Goal: Transaction & Acquisition: Purchase product/service

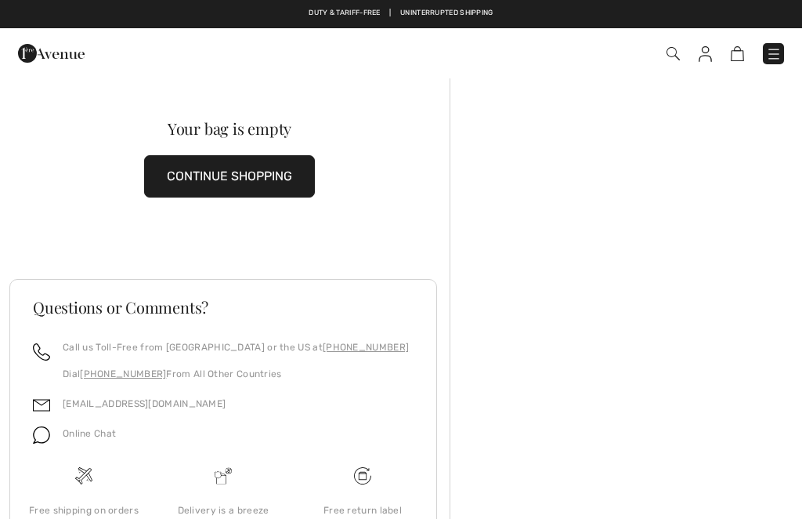
click at [703, 51] on img at bounding box center [705, 54] width 13 height 16
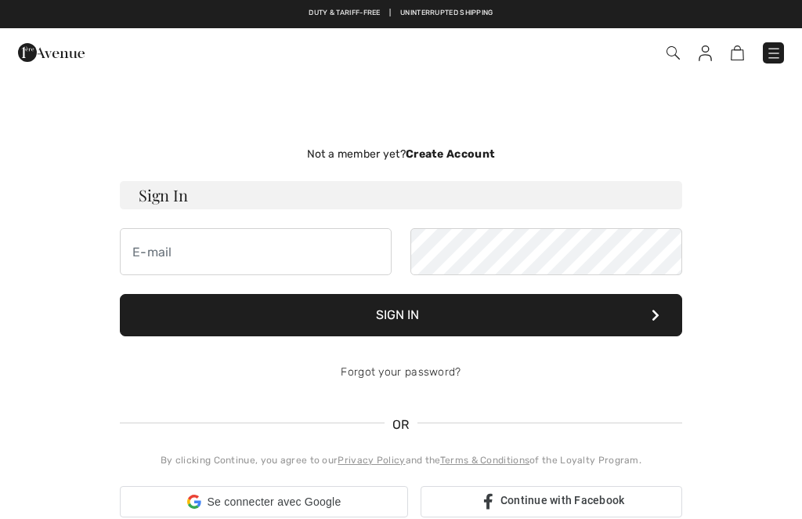
checkbox input "true"
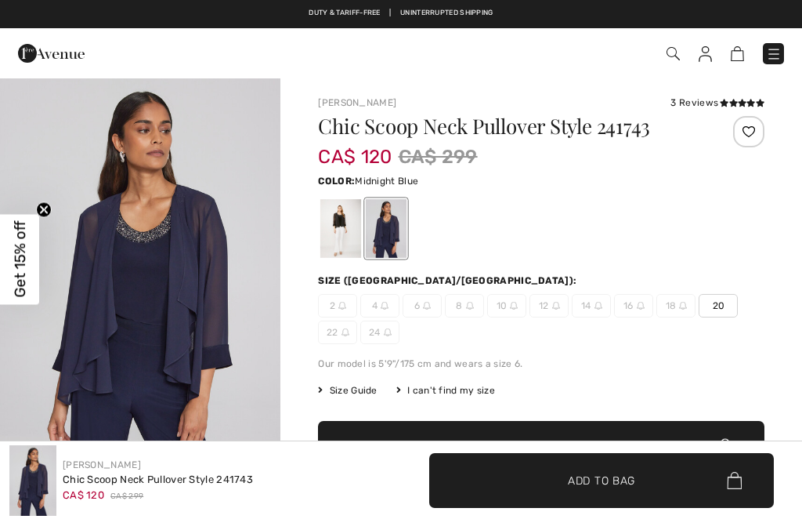
scroll to position [436, 0]
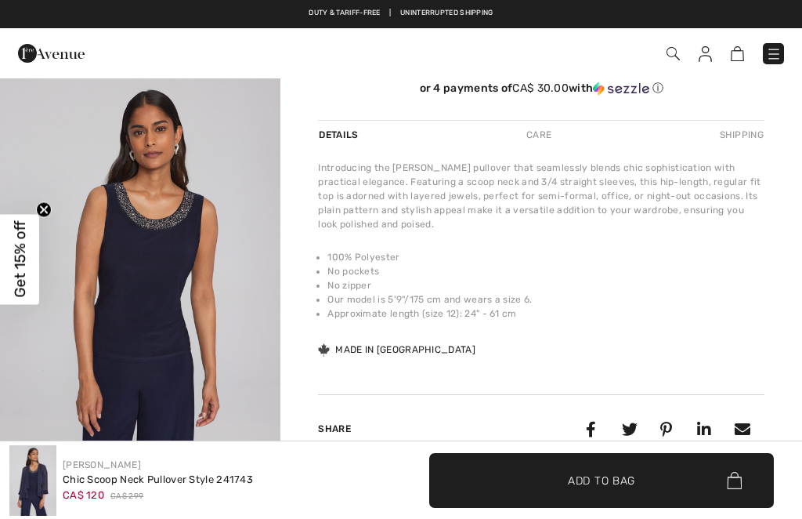
checkbox input "true"
click at [770, 62] on img at bounding box center [774, 54] width 16 height 16
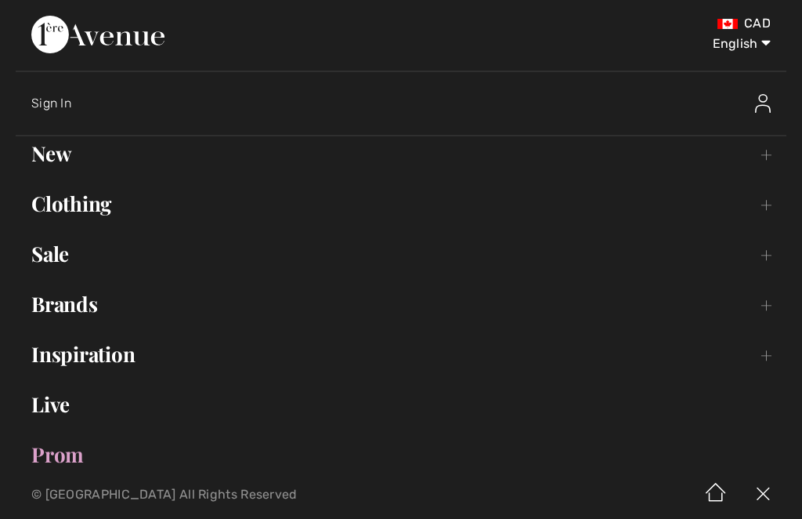
scroll to position [0, 0]
click at [756, 49] on select "English Français" at bounding box center [729, 40] width 81 height 47
select select "https://www.1ereavenue.com/fr/pull-chic-a-col-bateau-modele-241743-s241743/7000…"
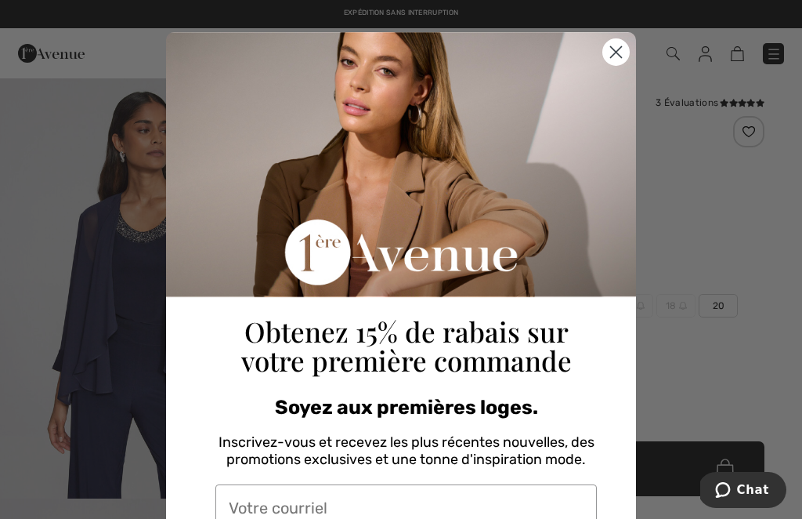
click at [615, 49] on circle "Close dialog" at bounding box center [616, 52] width 26 height 26
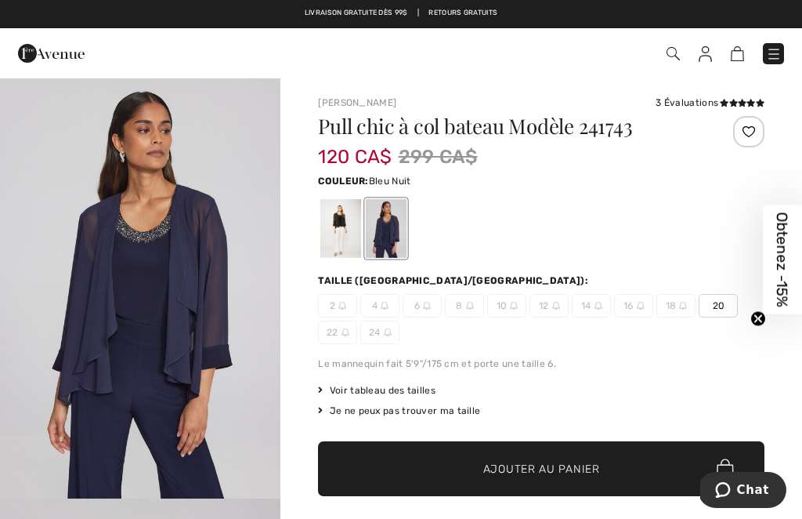
click at [766, 55] on img at bounding box center [774, 54] width 16 height 16
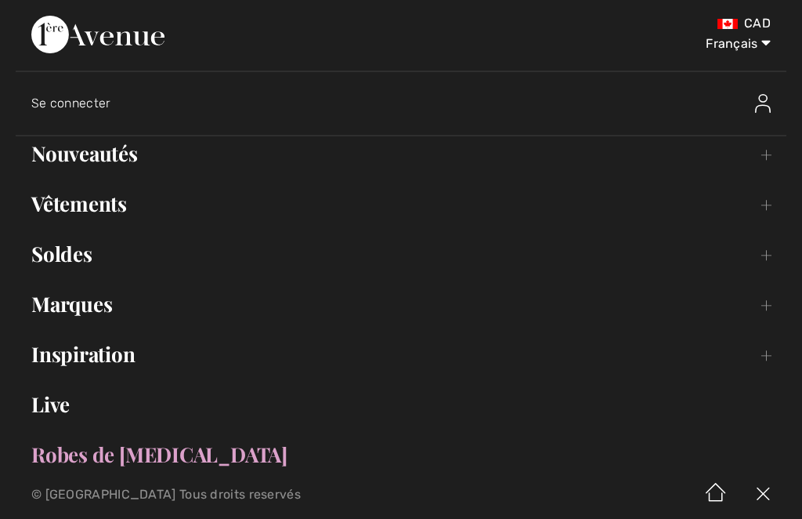
click at [101, 160] on link "Nouveautés Toggle submenu" at bounding box center [401, 153] width 771 height 34
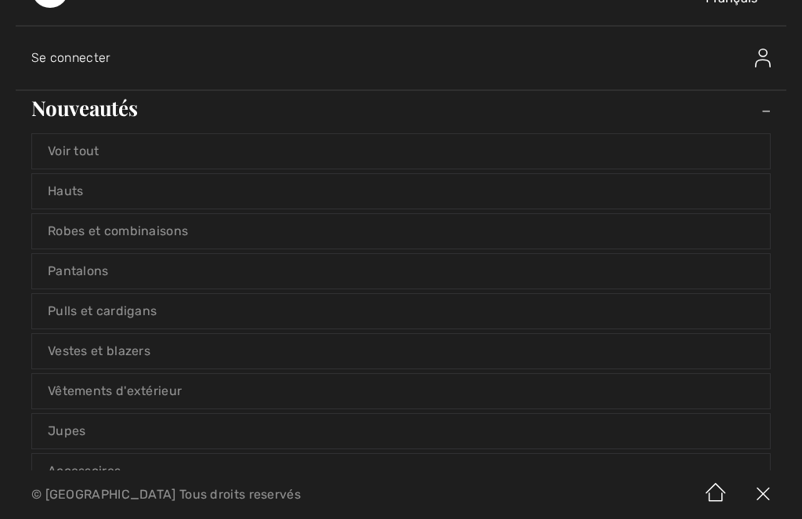
scroll to position [52, 0]
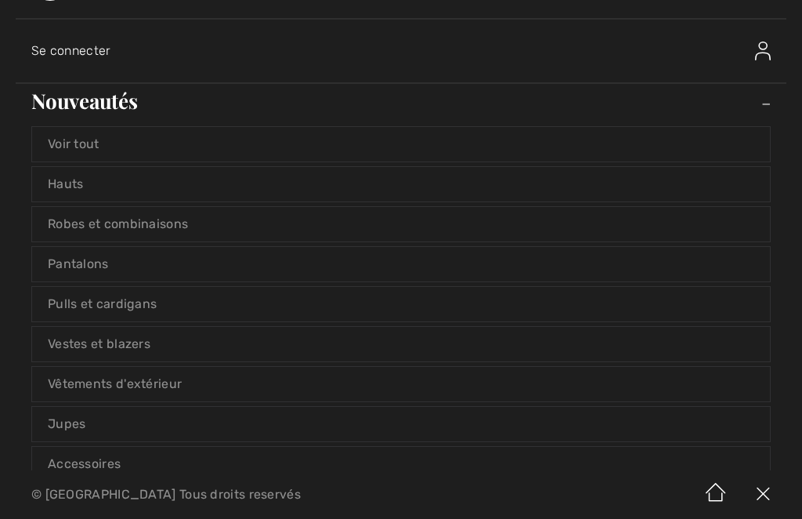
click at [317, 189] on link "Hauts" at bounding box center [401, 184] width 738 height 34
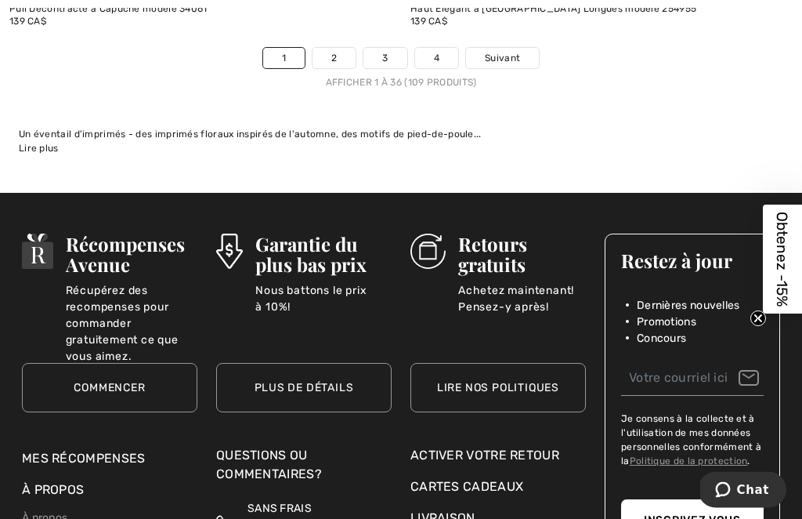
scroll to position [12139, 0]
click at [337, 56] on link "2" at bounding box center [334, 58] width 43 height 20
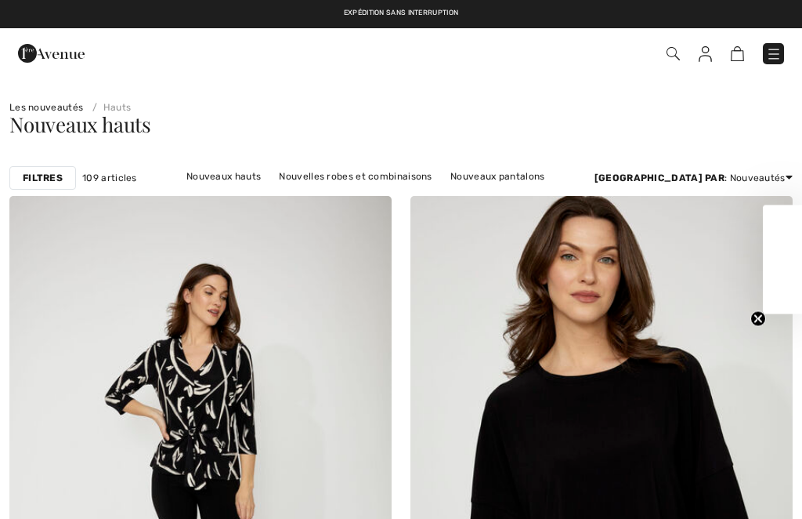
checkbox input "true"
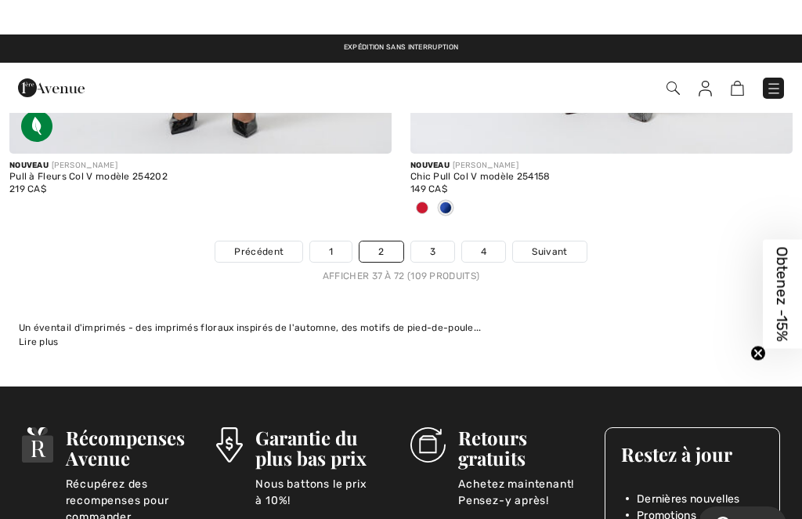
scroll to position [11711, 0]
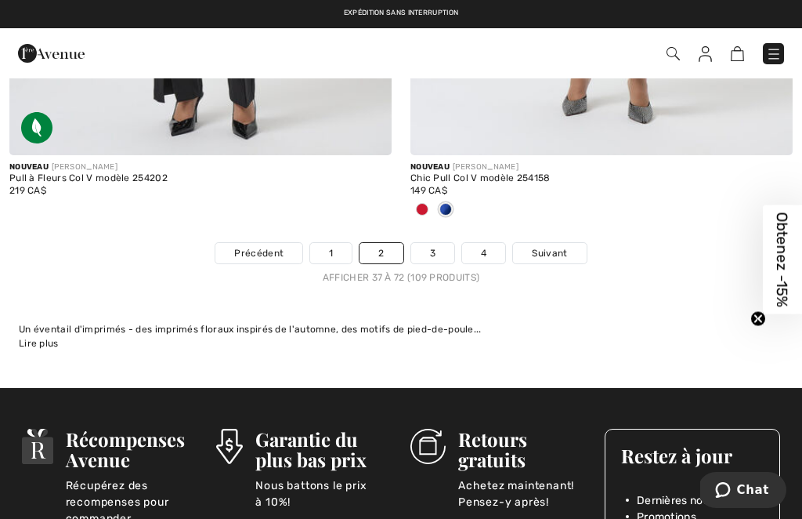
click at [437, 243] on link "3" at bounding box center [432, 253] width 43 height 20
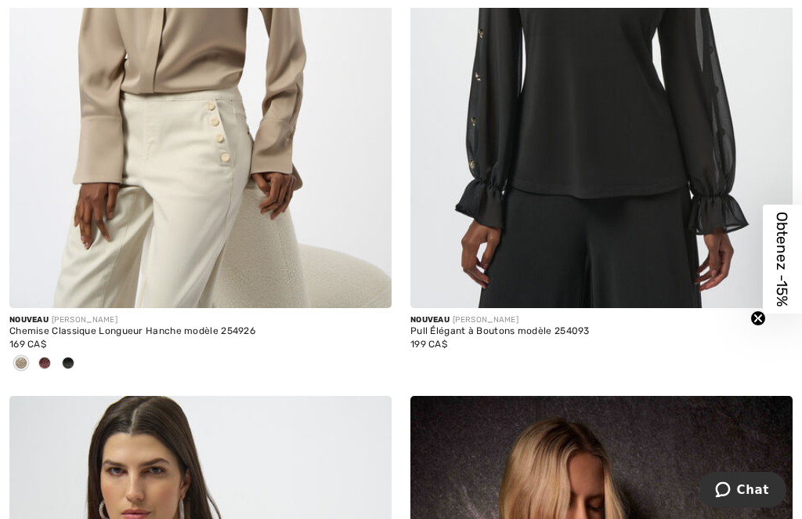
scroll to position [10498, 0]
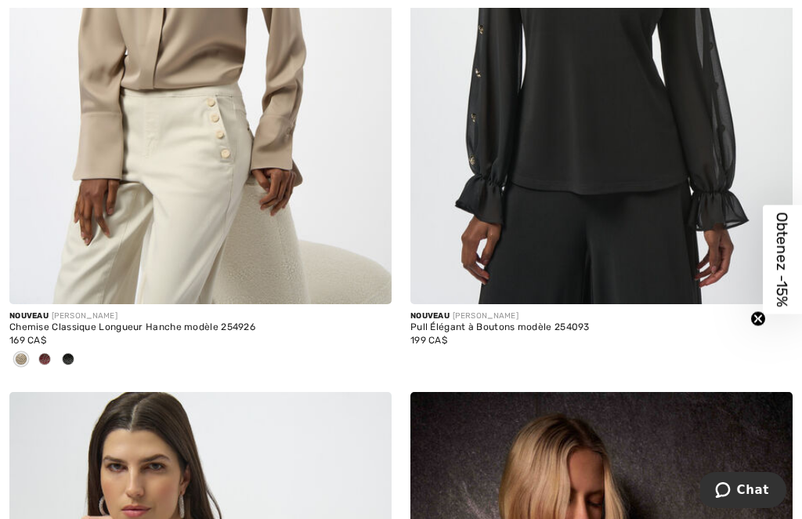
click at [193, 322] on div "Chemise Classique Longueur Hanche modèle 254926" at bounding box center [200, 327] width 382 height 11
click at [138, 322] on div "Chemise Classique Longueur Hanche modèle 254926" at bounding box center [200, 327] width 382 height 11
click at [204, 187] on img at bounding box center [200, 17] width 382 height 573
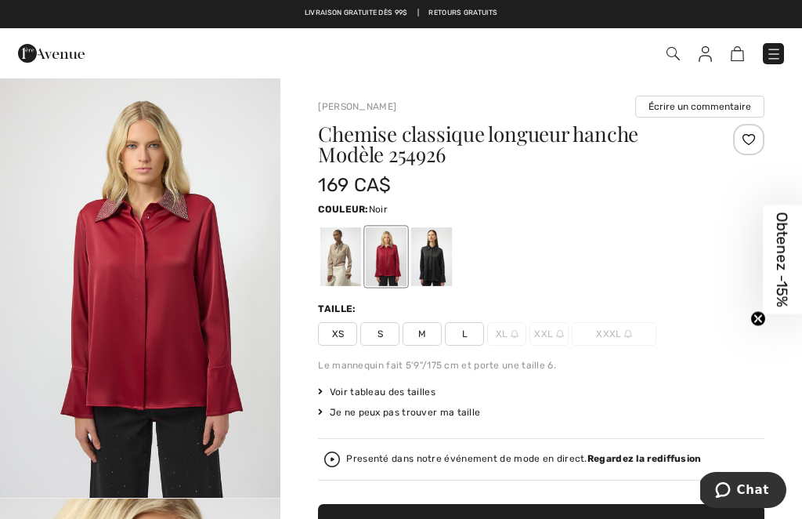
click at [438, 248] on div at bounding box center [431, 256] width 41 height 59
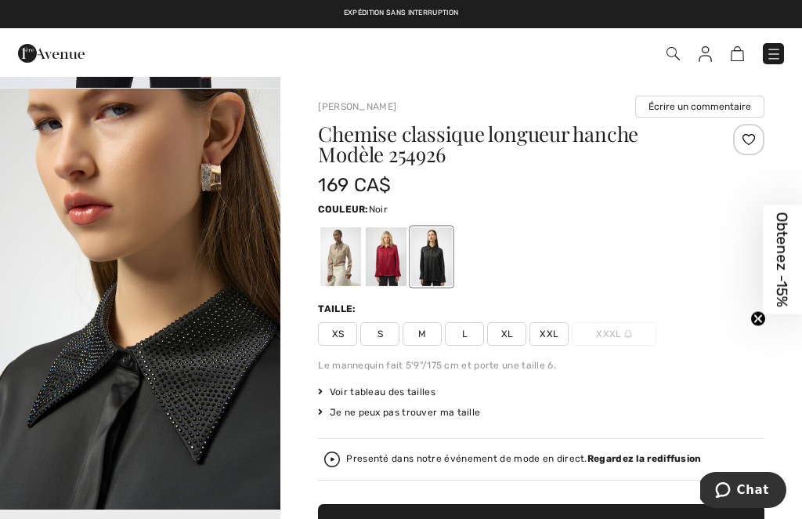
scroll to position [404, 0]
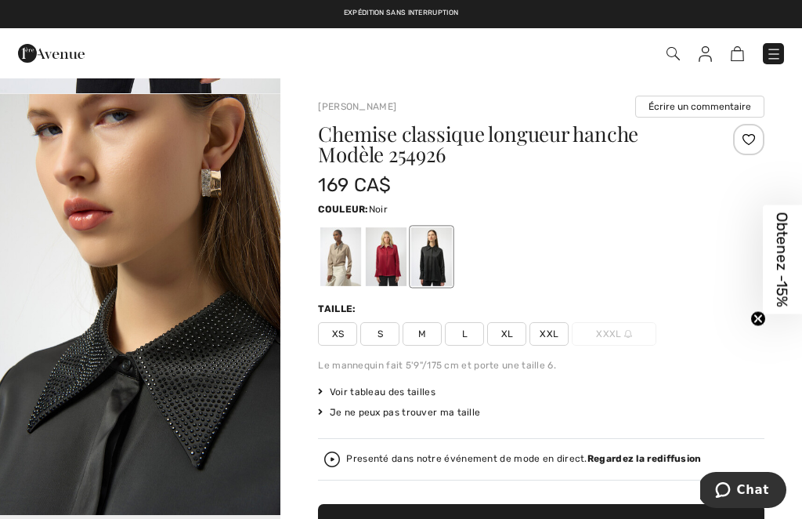
click at [671, 59] on img at bounding box center [673, 53] width 13 height 13
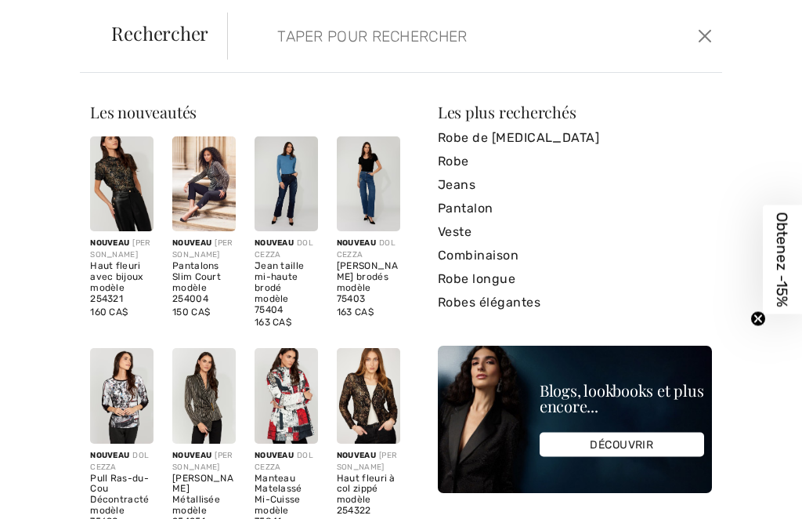
click at [362, 59] on input "search" at bounding box center [426, 36] width 321 height 47
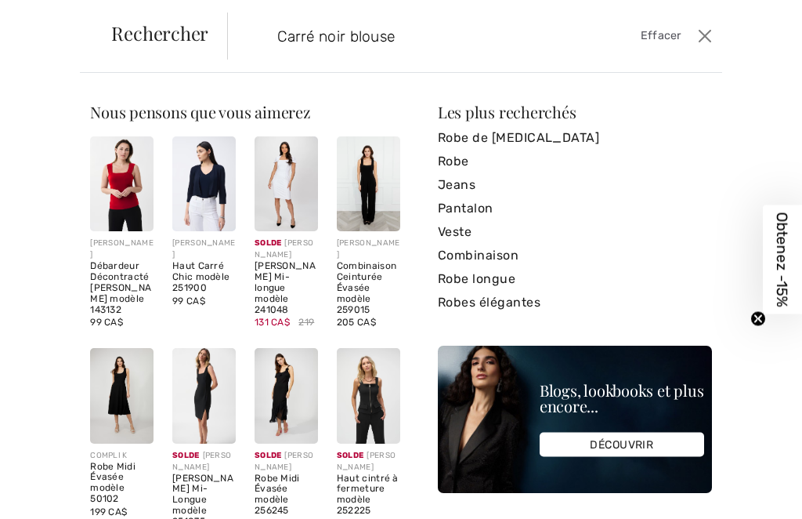
type input "Carré noir blouse"
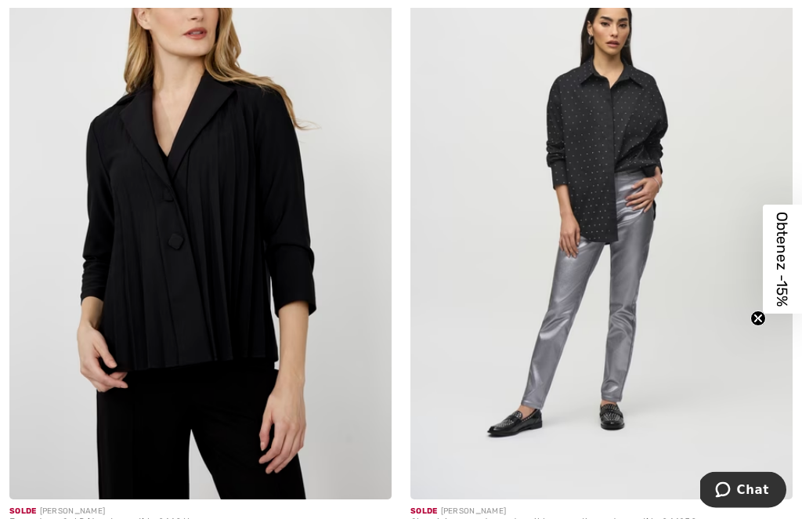
scroll to position [10333, 0]
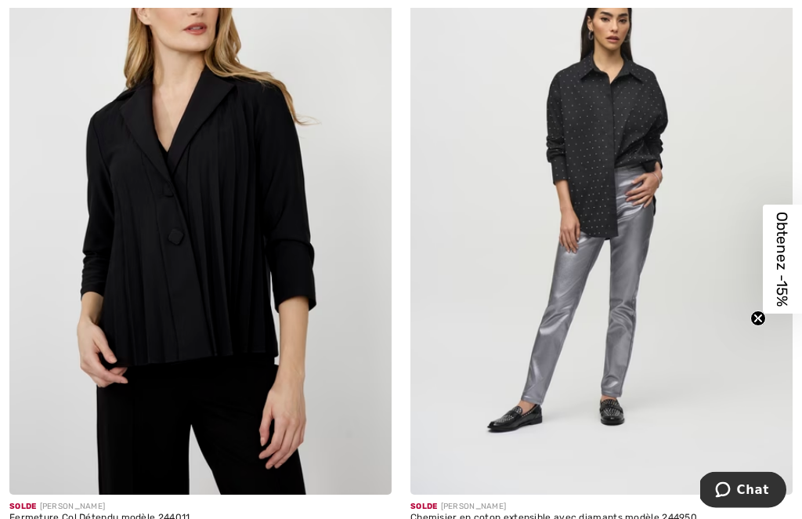
click at [620, 166] on img at bounding box center [601, 208] width 382 height 573
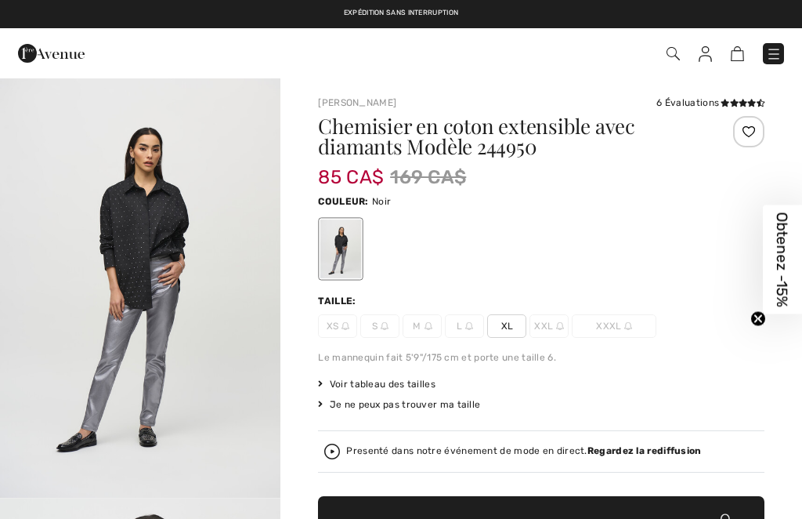
checkbox input "true"
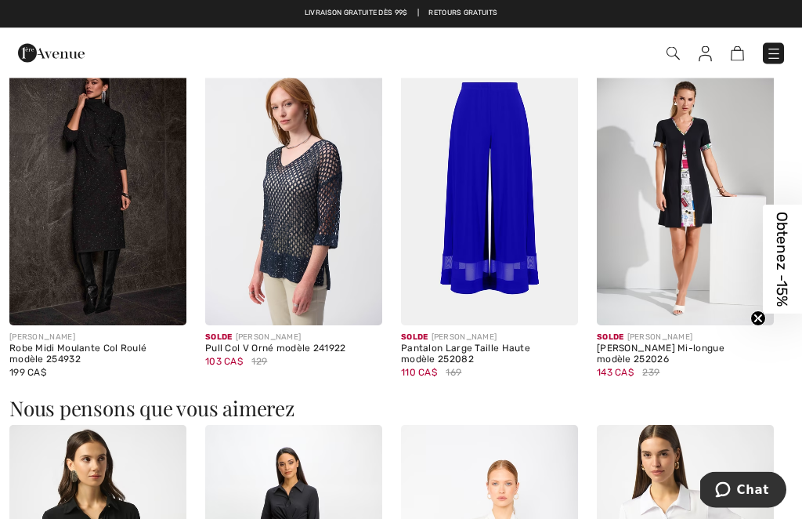
scroll to position [1011, 0]
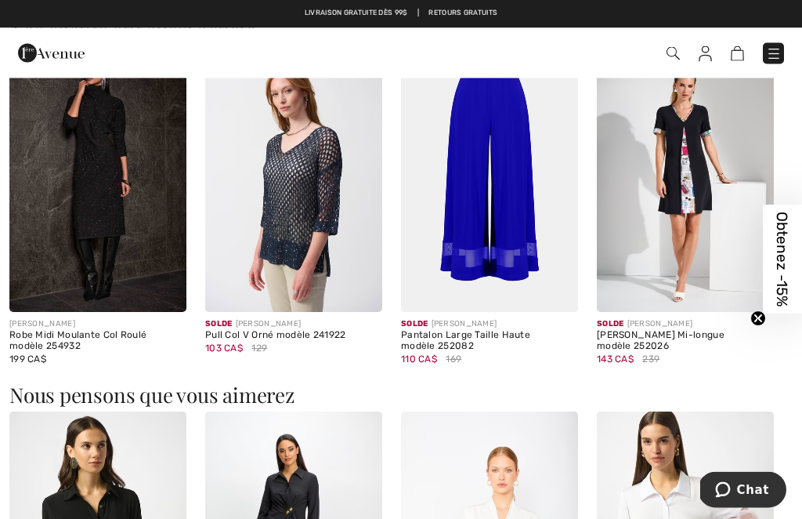
click at [316, 258] on img at bounding box center [293, 180] width 177 height 266
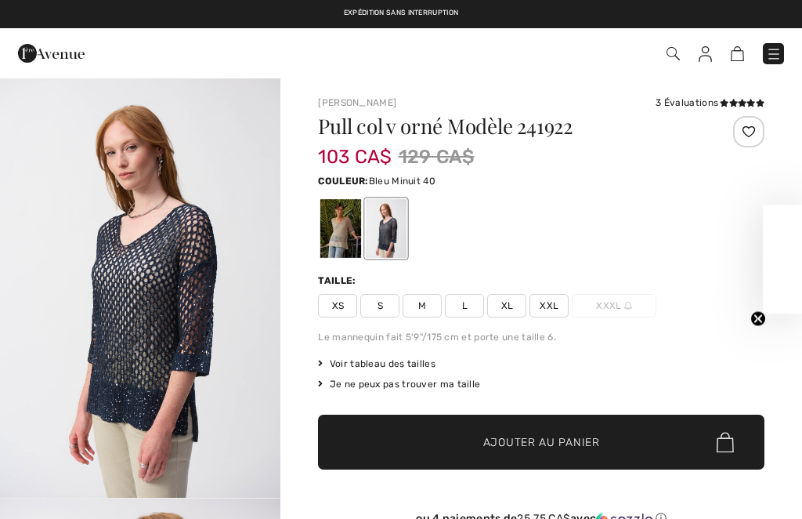
checkbox input "true"
